Goal: Browse casually

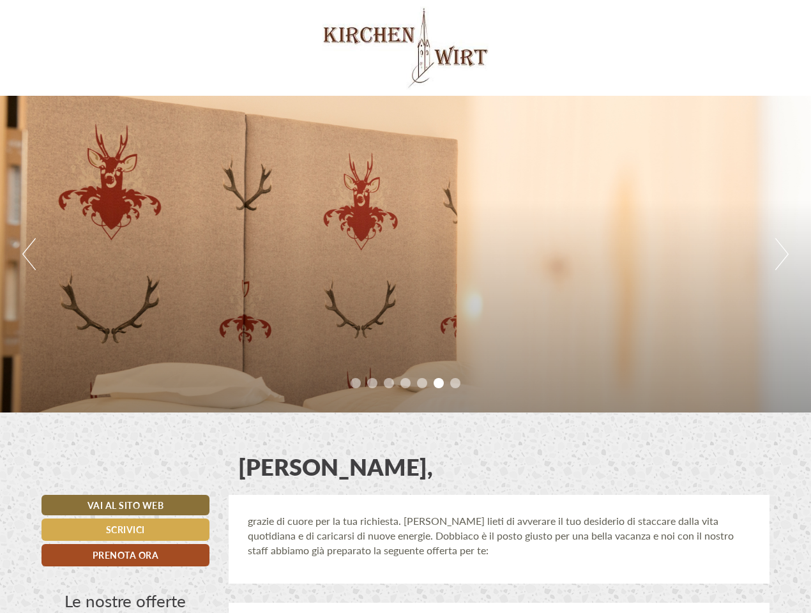
click at [405, 306] on div "Previous Next 1 2 3 4 5 6 7" at bounding box center [405, 254] width 811 height 317
click at [29, 254] on button "Previous" at bounding box center [28, 254] width 13 height 32
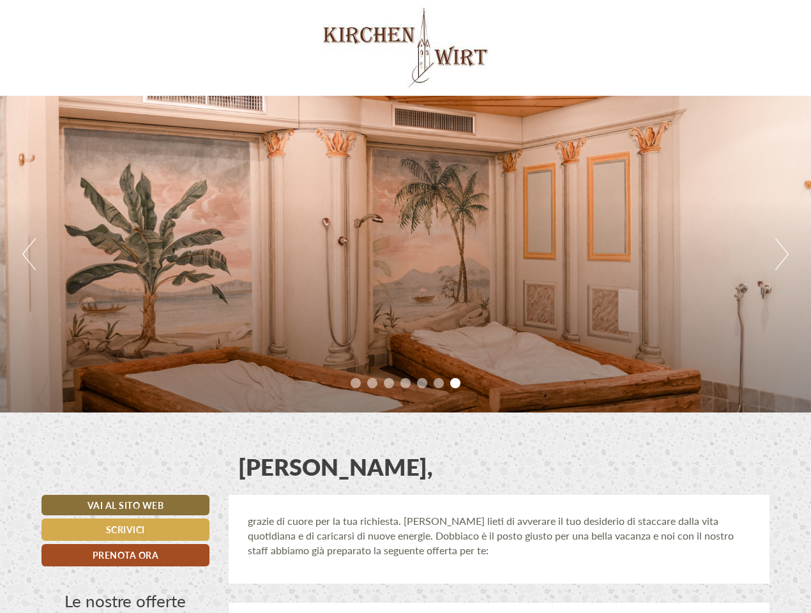
click at [405, 254] on div "Previous Next 1 2 3 4 5 6 7" at bounding box center [405, 254] width 811 height 317
click at [781, 254] on button "Next" at bounding box center [781, 254] width 13 height 32
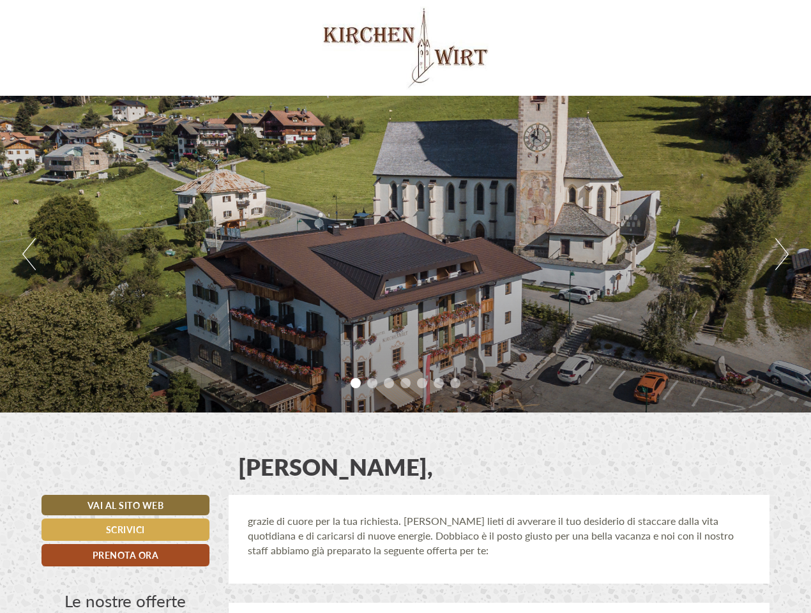
click at [356, 383] on li "1" at bounding box center [355, 383] width 10 height 10
click at [372, 383] on li "2" at bounding box center [372, 383] width 10 height 10
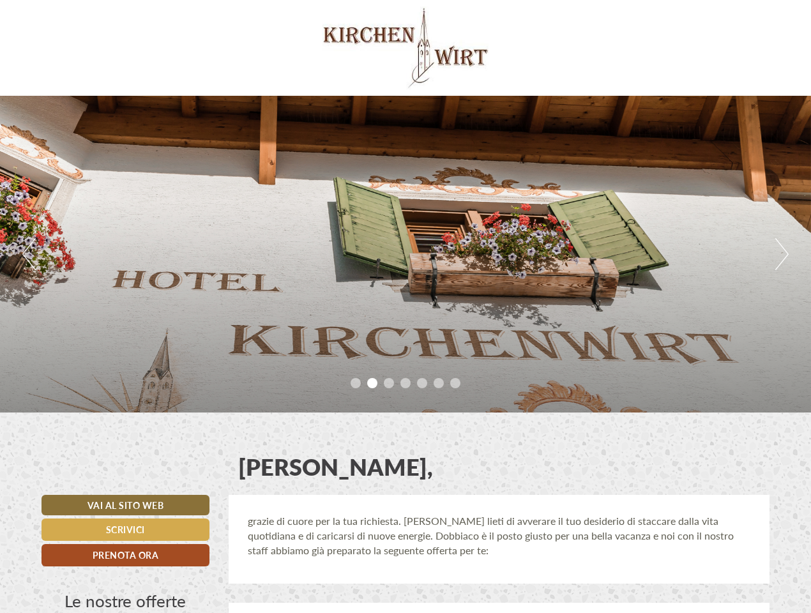
click at [389, 383] on li "3" at bounding box center [389, 383] width 10 height 10
click at [405, 383] on li "4" at bounding box center [405, 383] width 10 height 10
click at [422, 383] on li "5" at bounding box center [422, 383] width 10 height 10
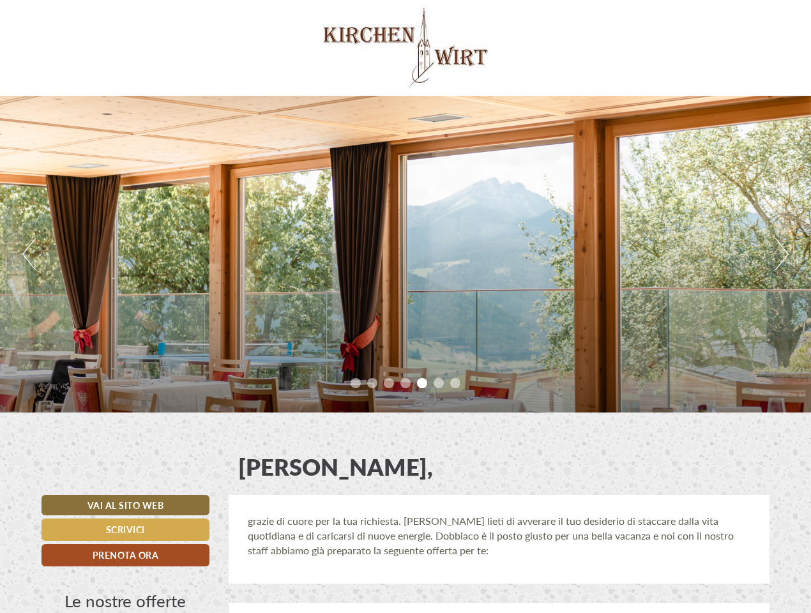
click at [439, 383] on li "6" at bounding box center [438, 383] width 10 height 10
